Goal: Transaction & Acquisition: Purchase product/service

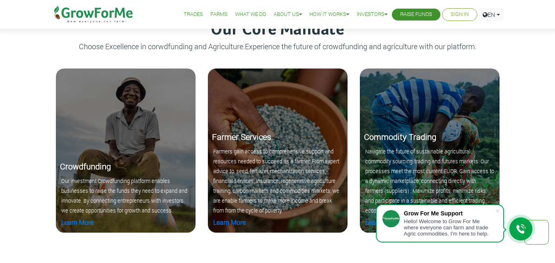
scroll to position [657, 0]
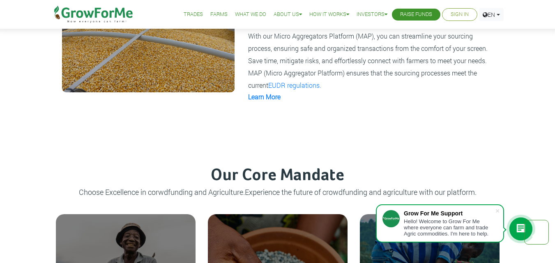
click at [184, 12] on link "Trades" at bounding box center [193, 14] width 19 height 9
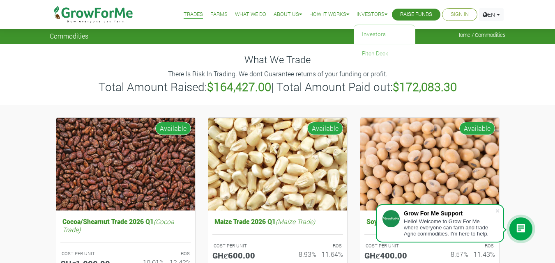
click at [377, 14] on link "Investors" at bounding box center [371, 14] width 31 height 9
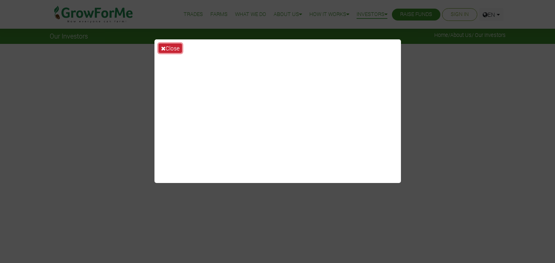
click at [173, 47] on button "Close" at bounding box center [169, 48] width 23 height 9
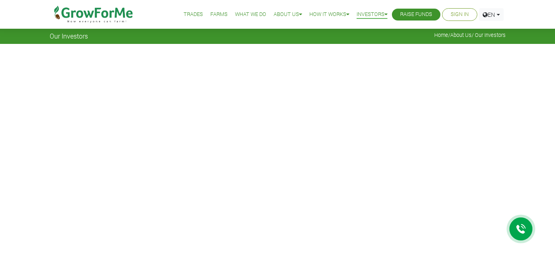
scroll to position [205, 0]
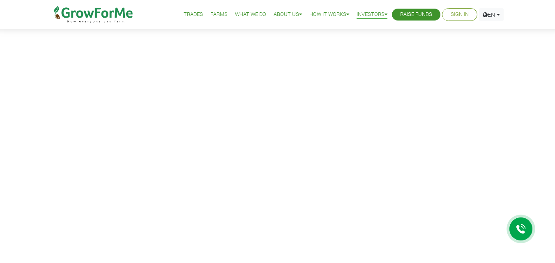
click at [213, 15] on link "Farms" at bounding box center [218, 14] width 17 height 9
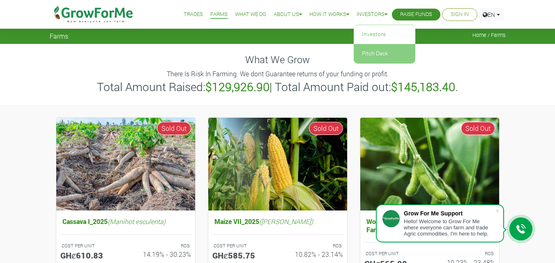
click at [362, 53] on link "Pitch Deck" at bounding box center [384, 53] width 62 height 19
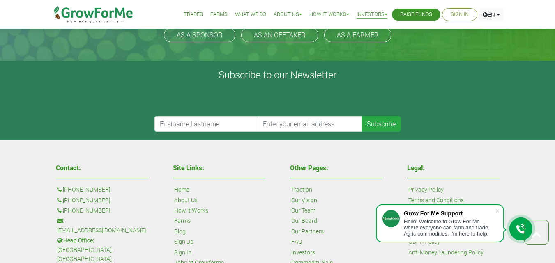
scroll to position [164, 0]
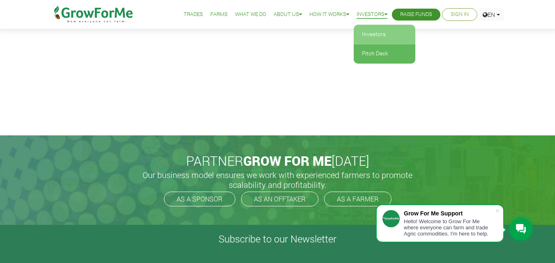
click at [361, 39] on link "Investors" at bounding box center [384, 34] width 62 height 19
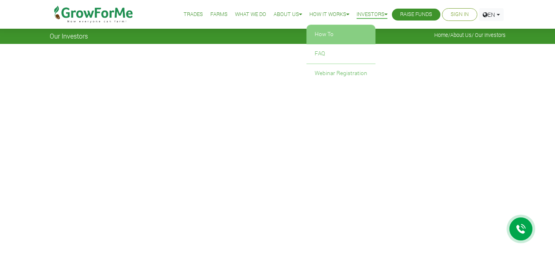
click at [322, 32] on link "How To" at bounding box center [340, 34] width 69 height 19
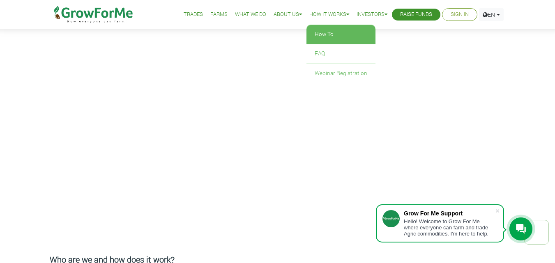
scroll to position [164, 0]
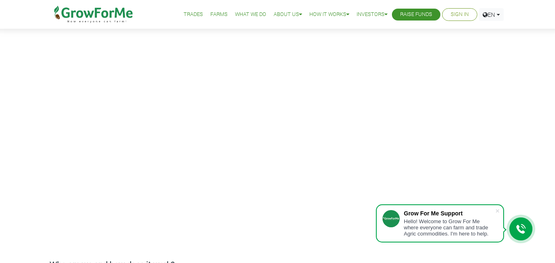
click at [210, 13] on link "Farms" at bounding box center [218, 14] width 17 height 9
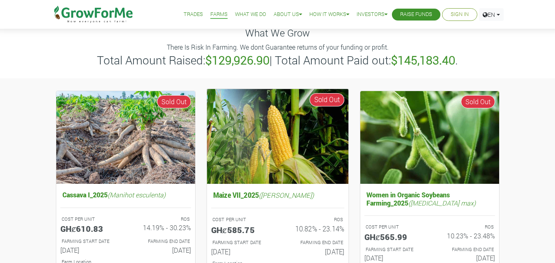
scroll to position [82, 0]
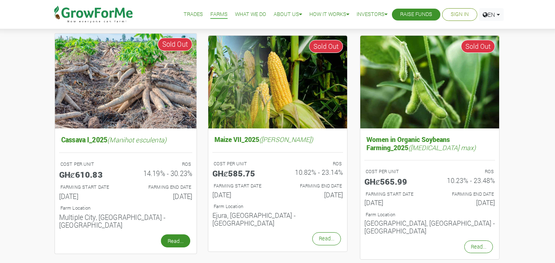
click at [177, 234] on link "Read..." at bounding box center [175, 240] width 29 height 13
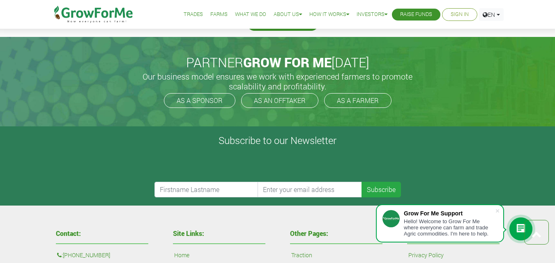
scroll to position [164, 0]
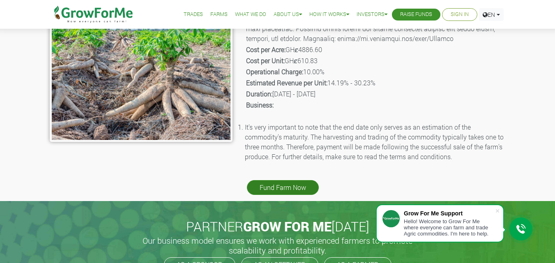
click at [280, 188] on link "Fund Farm Now" at bounding box center [283, 187] width 72 height 15
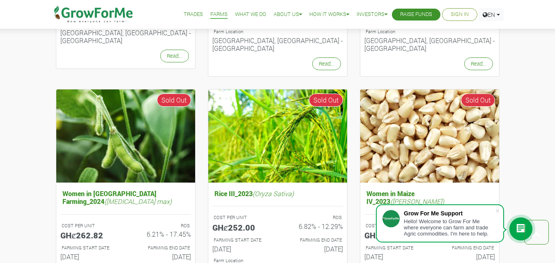
scroll to position [944, 0]
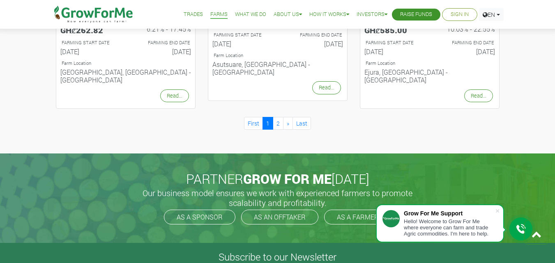
click at [186, 16] on link "Trades" at bounding box center [193, 14] width 19 height 9
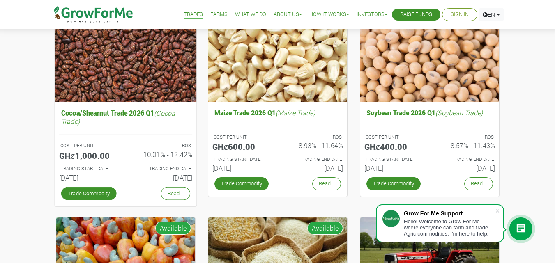
scroll to position [123, 0]
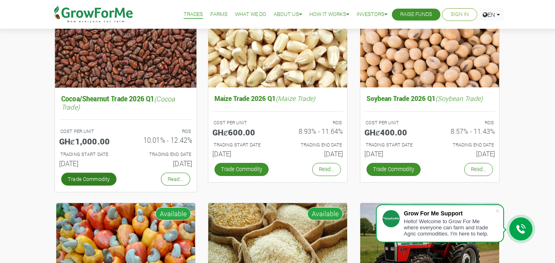
click at [94, 178] on link "Trade Commodity" at bounding box center [88, 178] width 55 height 13
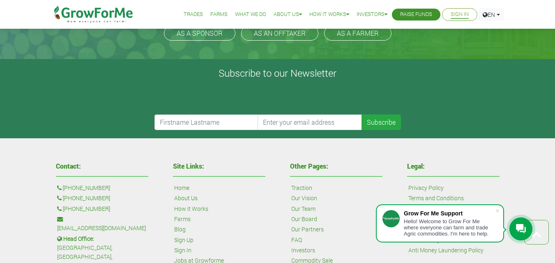
scroll to position [143, 0]
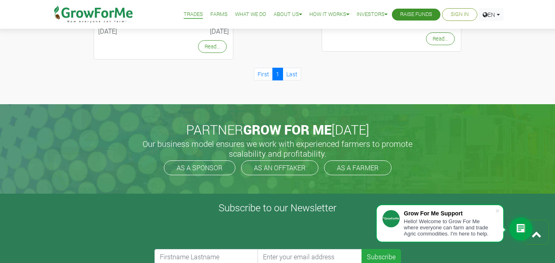
scroll to position [739, 0]
